Goal: Check status: Check status

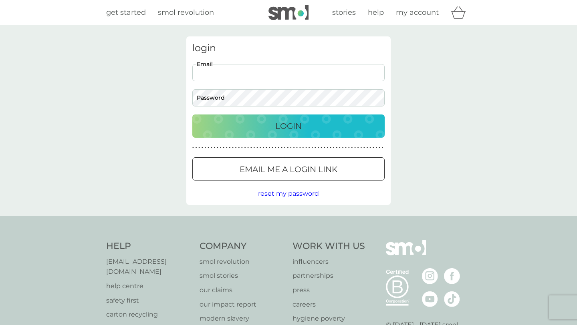
type input "[PERSON_NAME][EMAIL_ADDRESS][PERSON_NAME][DOMAIN_NAME]"
click at [273, 121] on div "Login" at bounding box center [288, 126] width 176 height 13
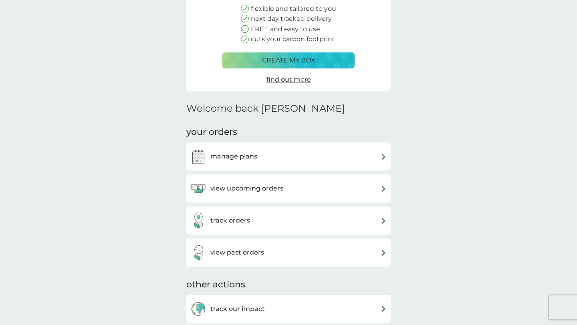
scroll to position [105, 0]
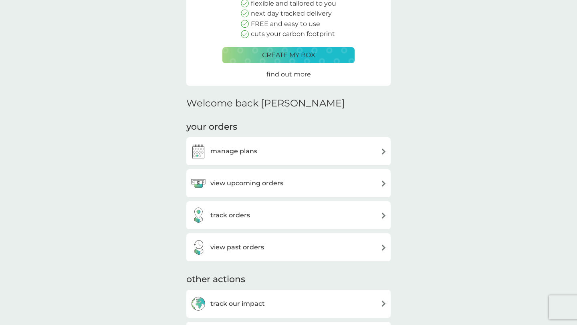
click at [254, 182] on h3 "view upcoming orders" at bounding box center [246, 183] width 73 height 10
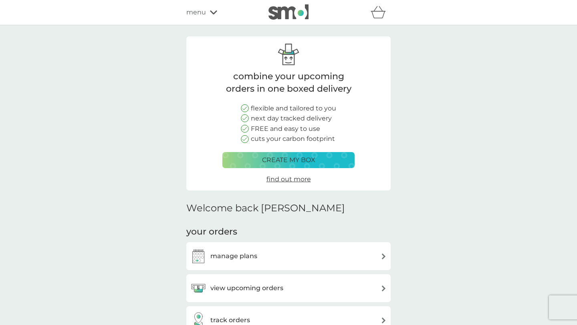
scroll to position [105, 0]
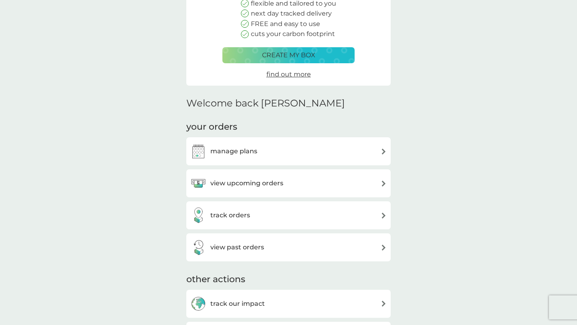
click at [228, 241] on div "view past orders" at bounding box center [227, 248] width 74 height 16
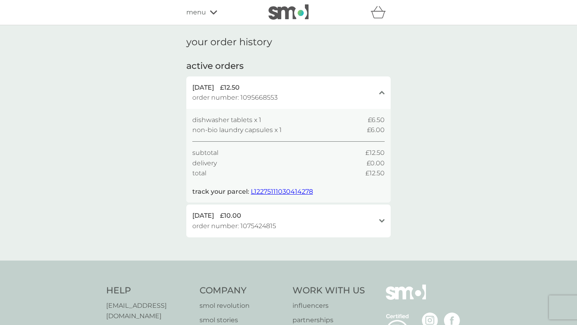
click at [310, 95] on div "2 Sep 2025 £12.50 order number: 1095668553" at bounding box center [283, 93] width 183 height 20
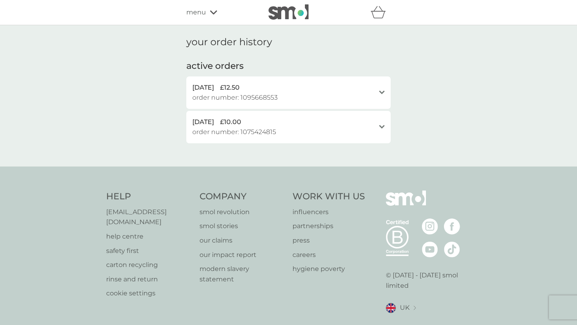
click at [310, 95] on div "2 Sep 2025 £12.50 order number: 1095668553" at bounding box center [283, 93] width 183 height 20
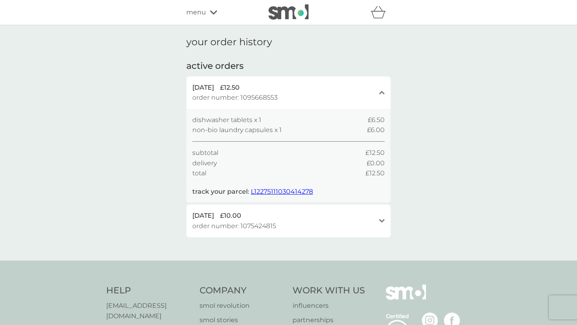
click at [265, 191] on span "L12275111030414278" at bounding box center [282, 192] width 62 height 8
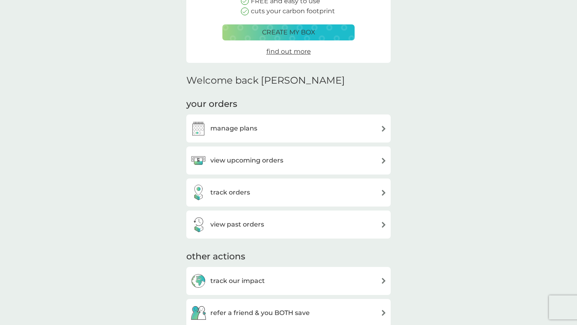
scroll to position [137, 0]
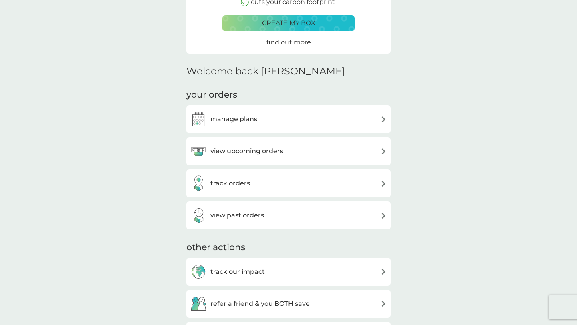
click at [226, 212] on h3 "view past orders" at bounding box center [237, 215] width 54 height 10
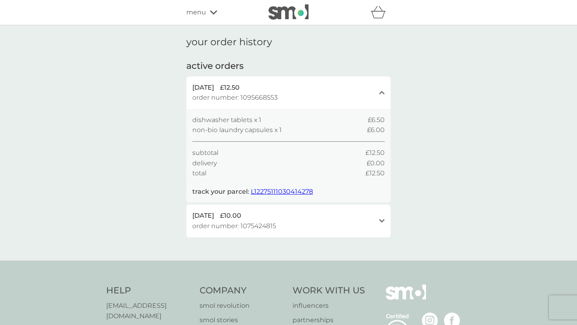
click at [252, 125] on span "non-bio laundry capsules x 1" at bounding box center [236, 130] width 89 height 10
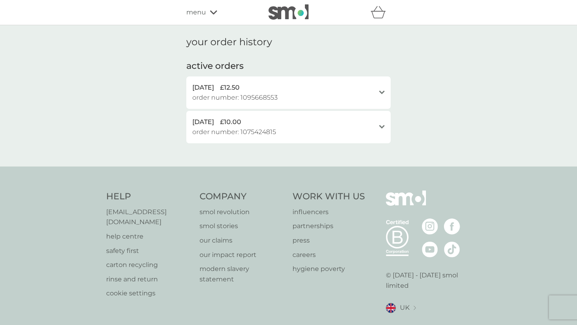
click at [245, 93] on span "order number: 1095668553" at bounding box center [234, 98] width 85 height 10
